Goal: Information Seeking & Learning: Learn about a topic

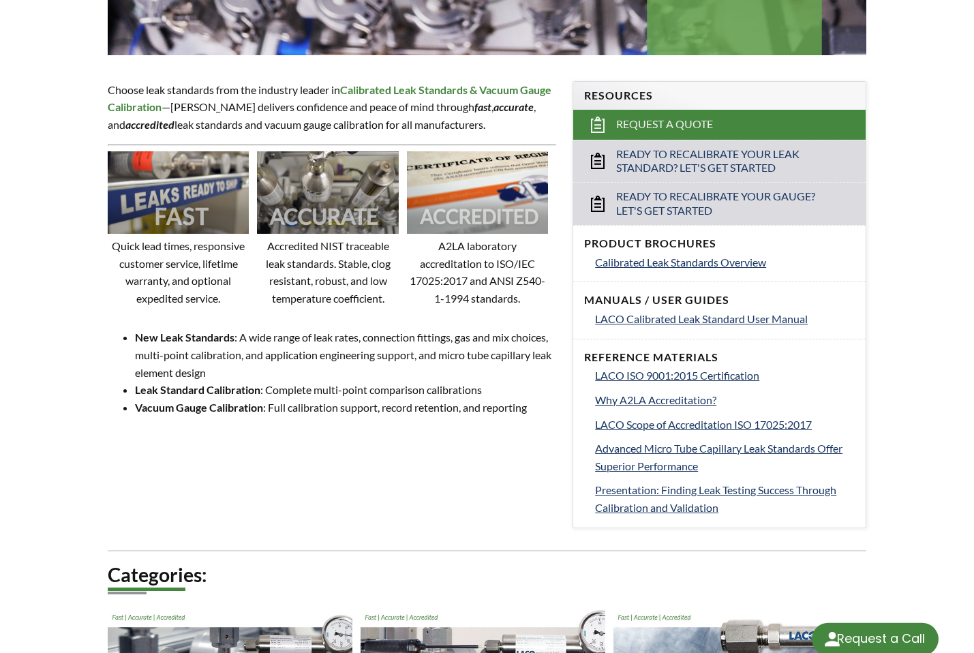
select select "Language Translate Widget"
click at [311, 196] on img at bounding box center [327, 192] width 141 height 82
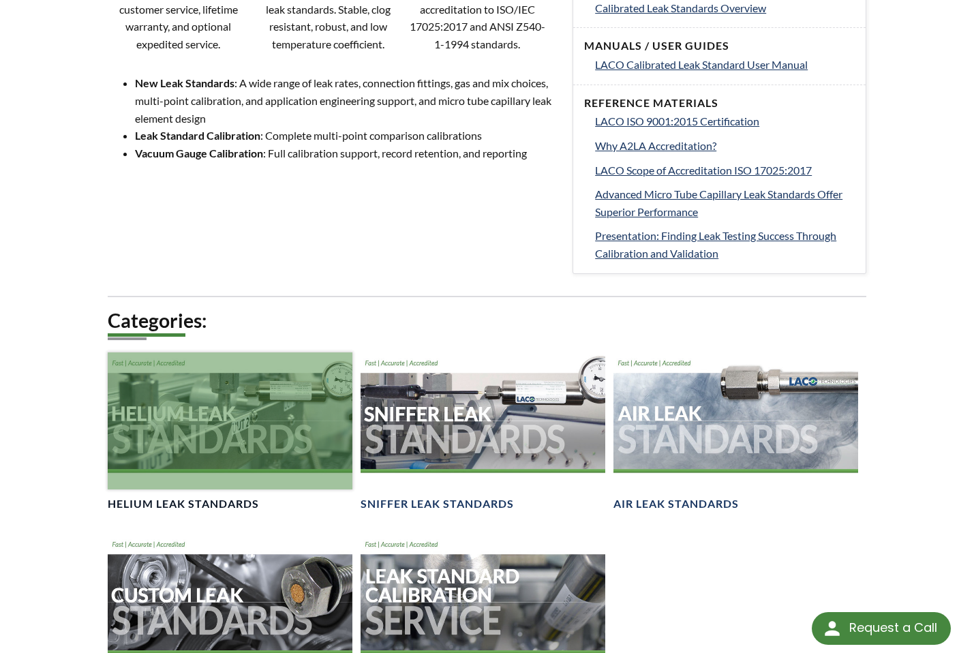
scroll to position [887, 0]
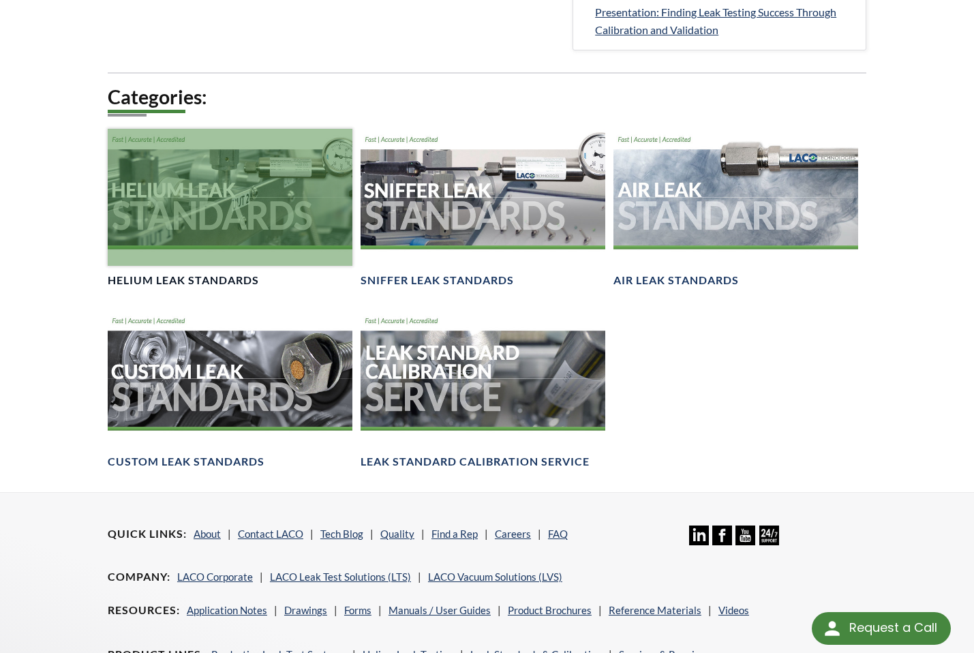
click at [269, 210] on div at bounding box center [230, 197] width 245 height 137
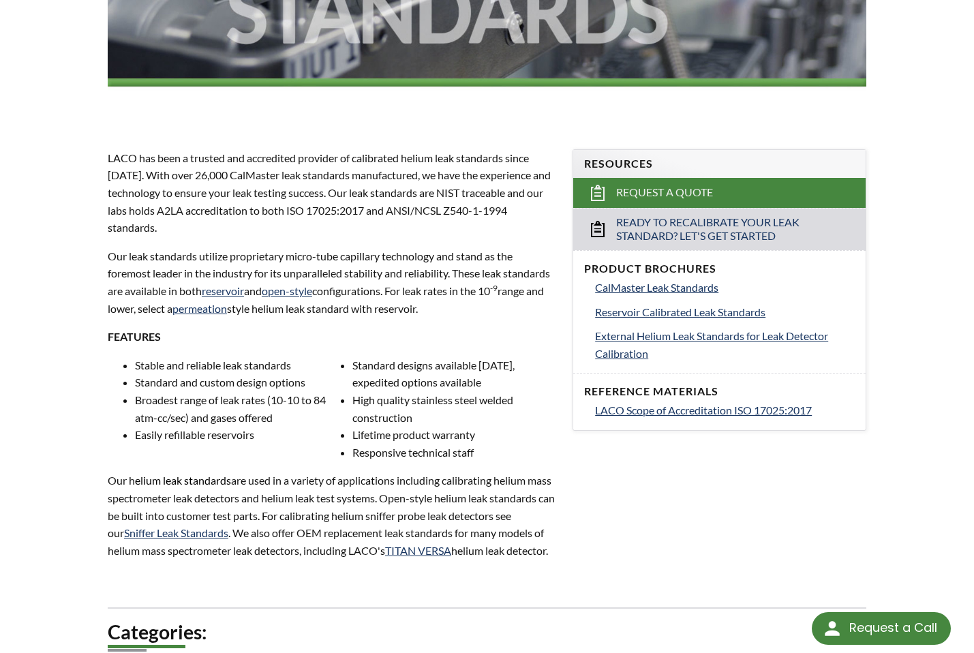
scroll to position [867, 0]
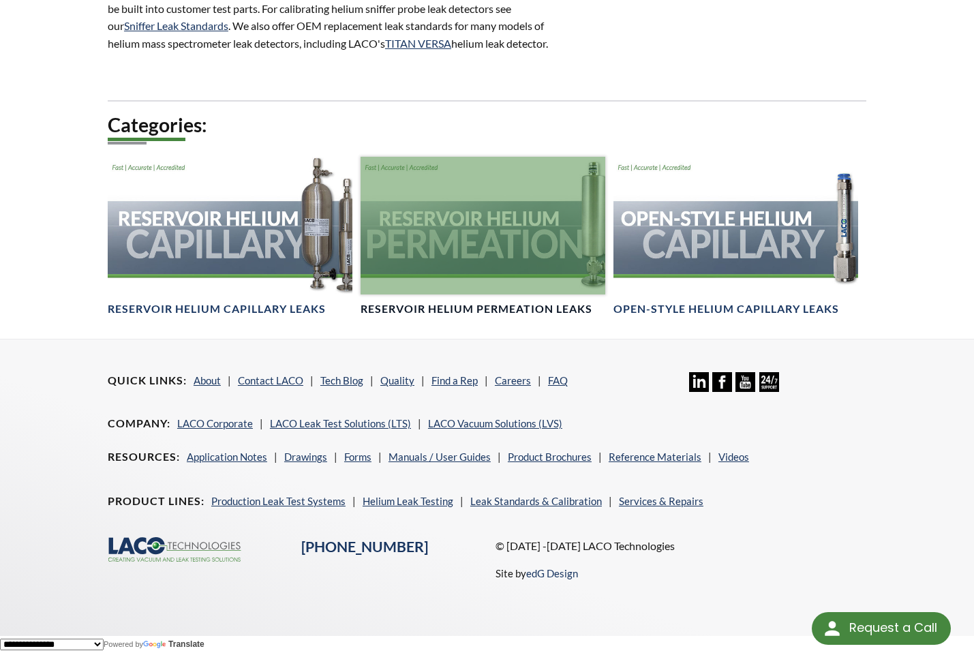
click at [510, 198] on div at bounding box center [483, 225] width 245 height 137
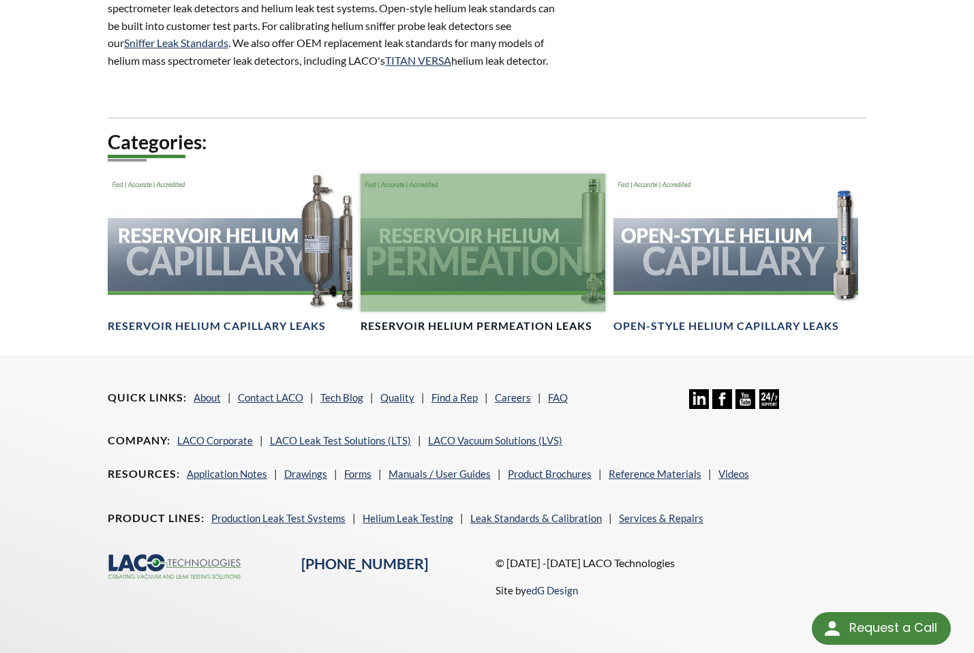
scroll to position [848, 0]
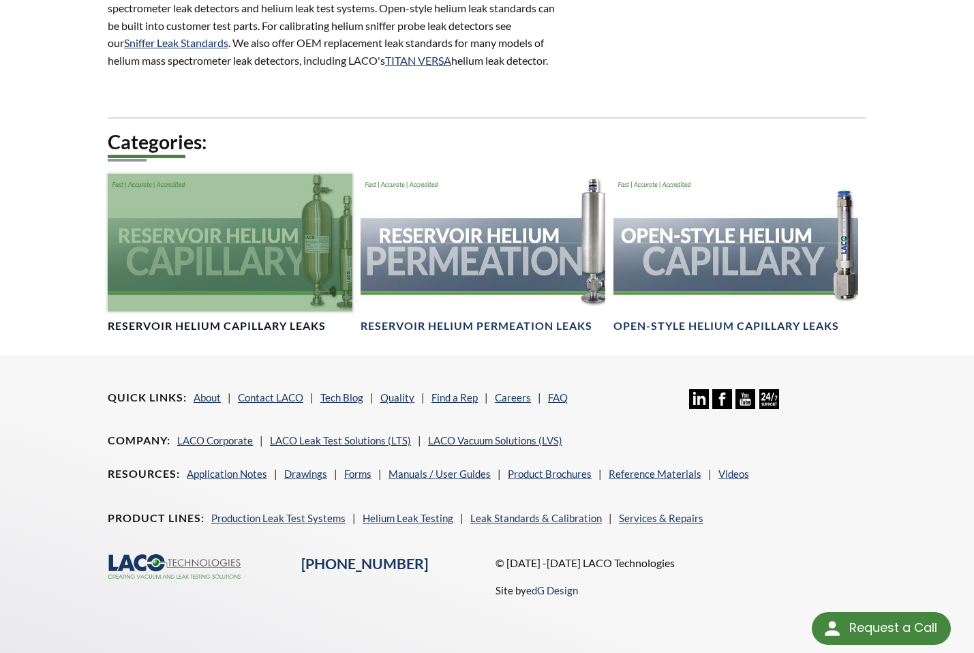
click at [227, 264] on div at bounding box center [230, 242] width 245 height 137
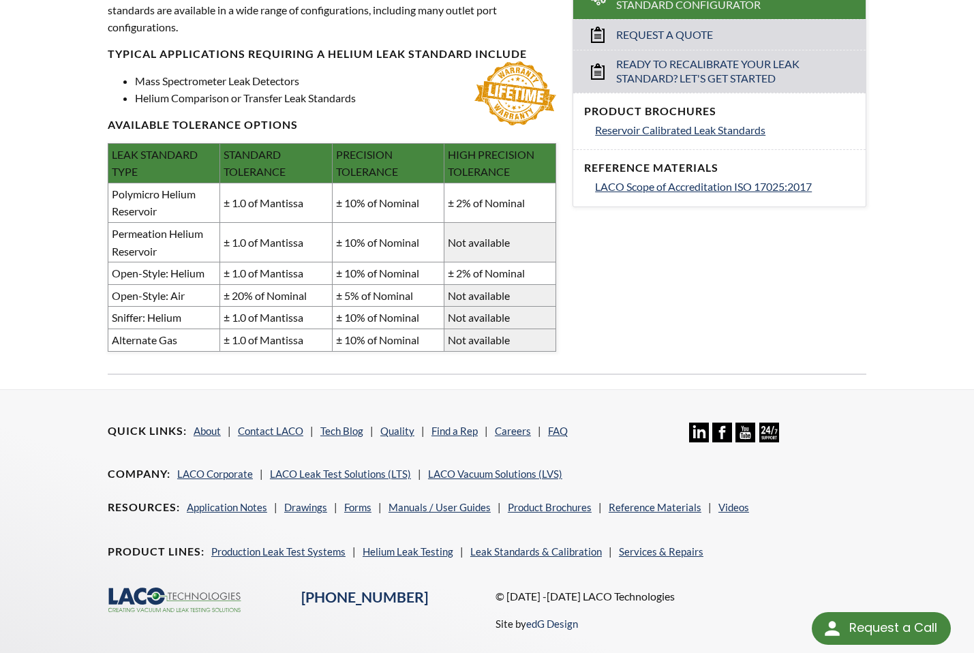
scroll to position [388, 0]
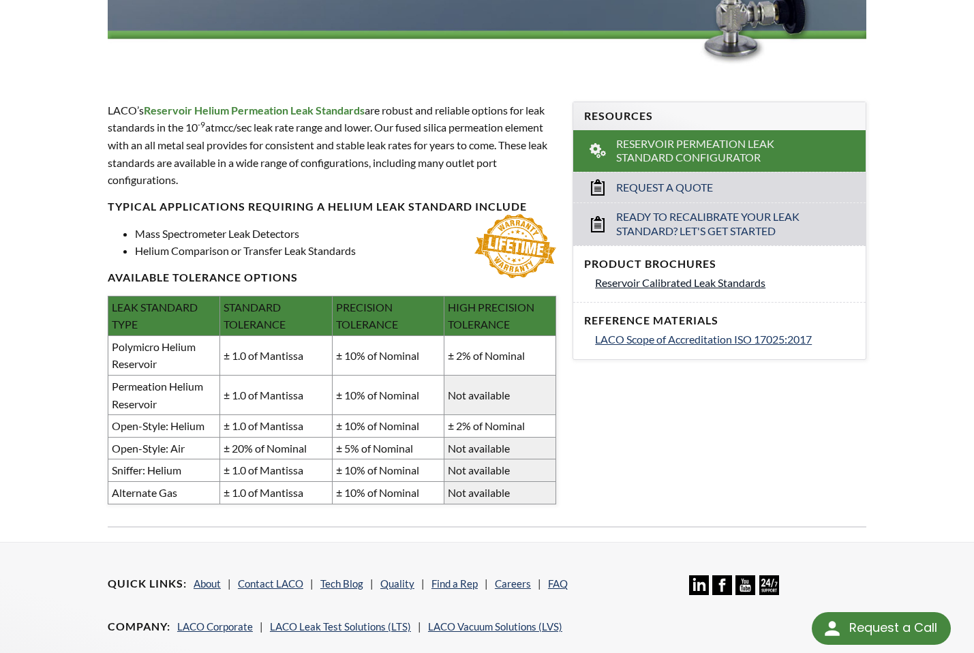
click at [646, 283] on span "Reservoir Calibrated Leak Standards" at bounding box center [680, 282] width 170 height 13
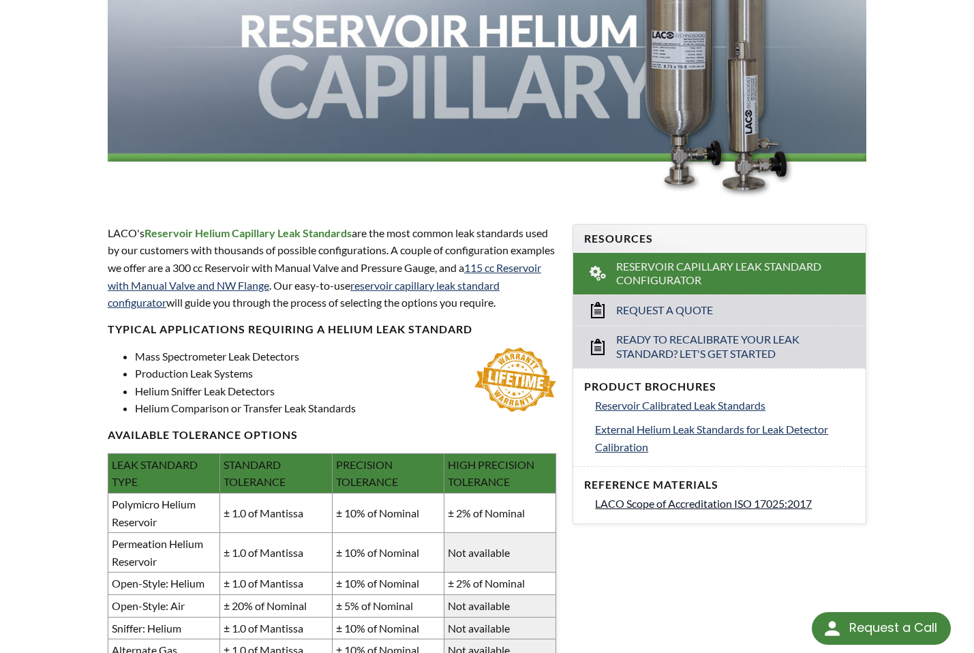
scroll to position [273, 0]
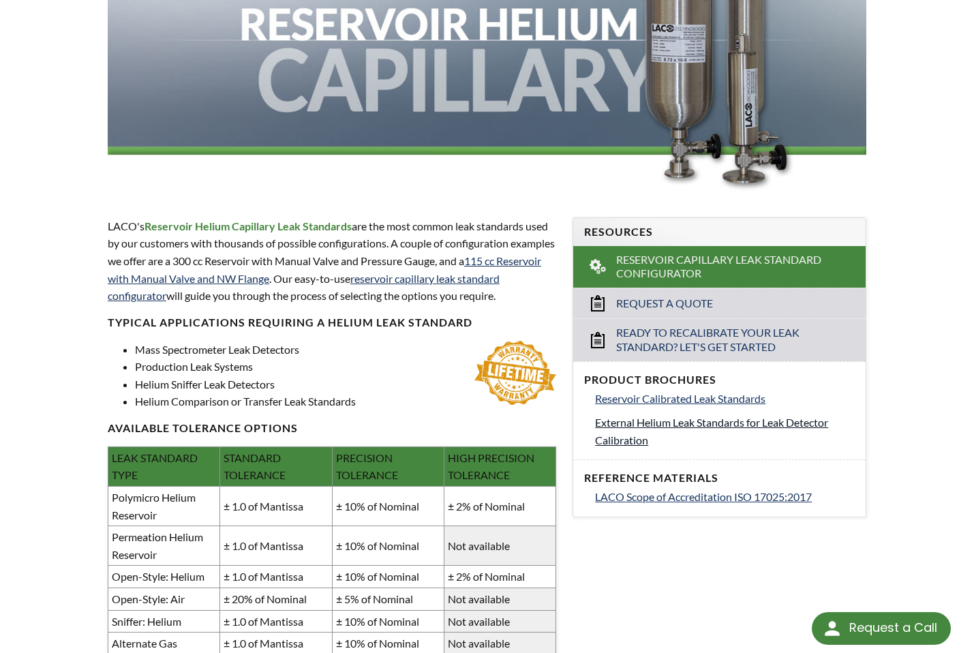
click at [714, 425] on span "External Helium Leak Standards for Leak Detector Calibration" at bounding box center [711, 431] width 233 height 31
